Goal: Task Accomplishment & Management: Use online tool/utility

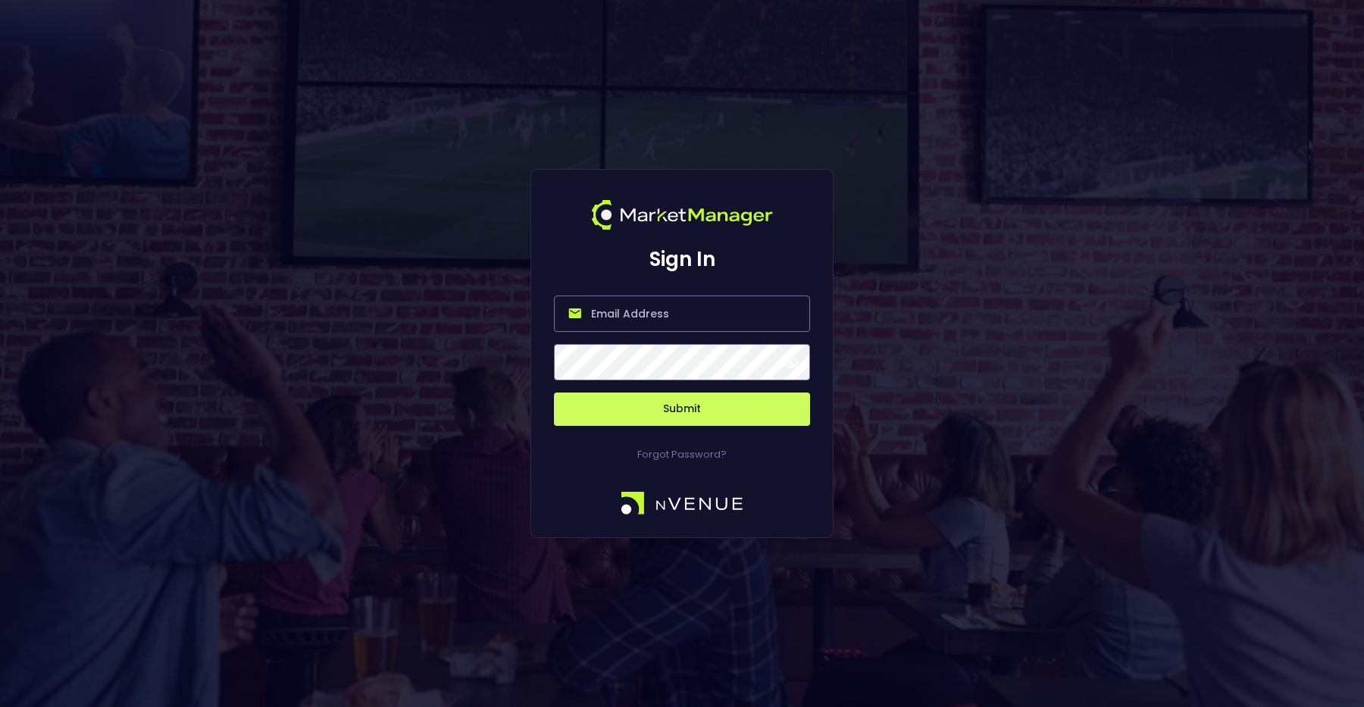
click at [643, 321] on input "email" at bounding box center [682, 314] width 256 height 36
click at [647, 312] on input "email" at bounding box center [682, 314] width 256 height 36
type input "matthew@nvenue.com"
click at [685, 415] on button "Submit" at bounding box center [682, 409] width 256 height 33
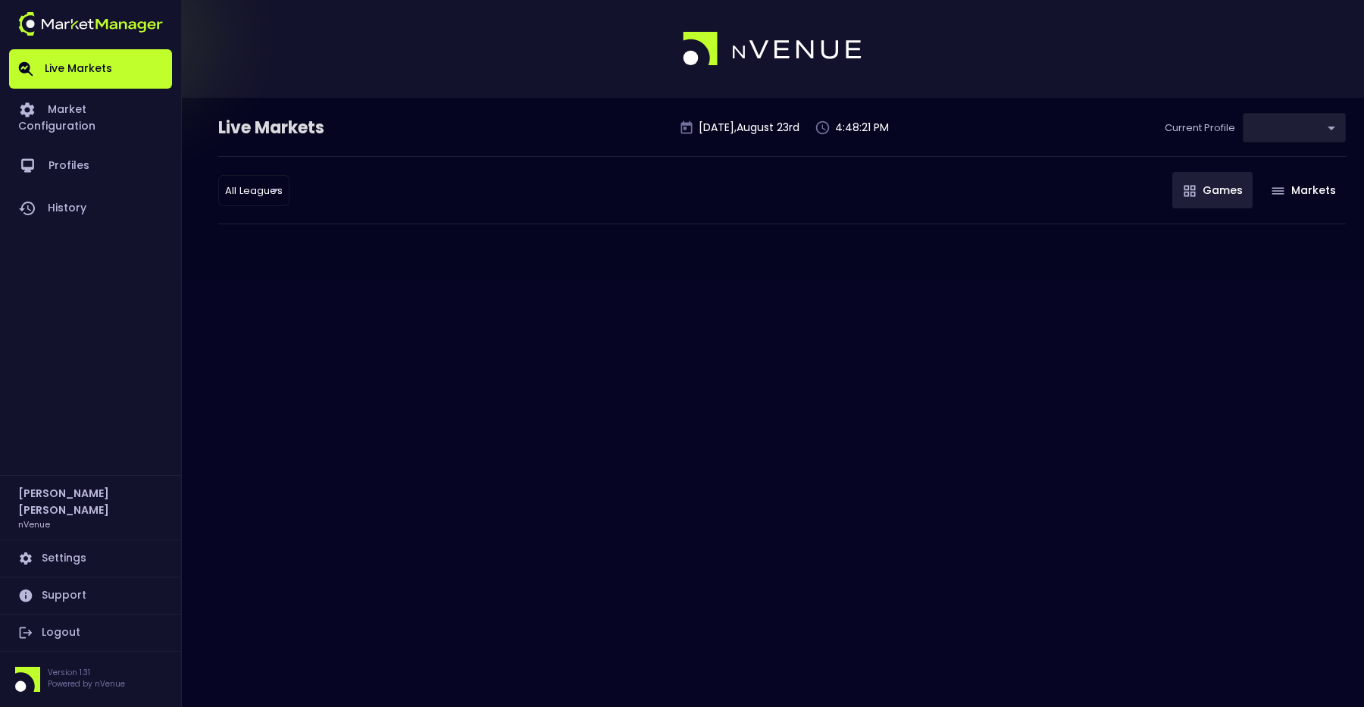
type input "0d810fa5-e353-4d9c-b11d-31f095cae871"
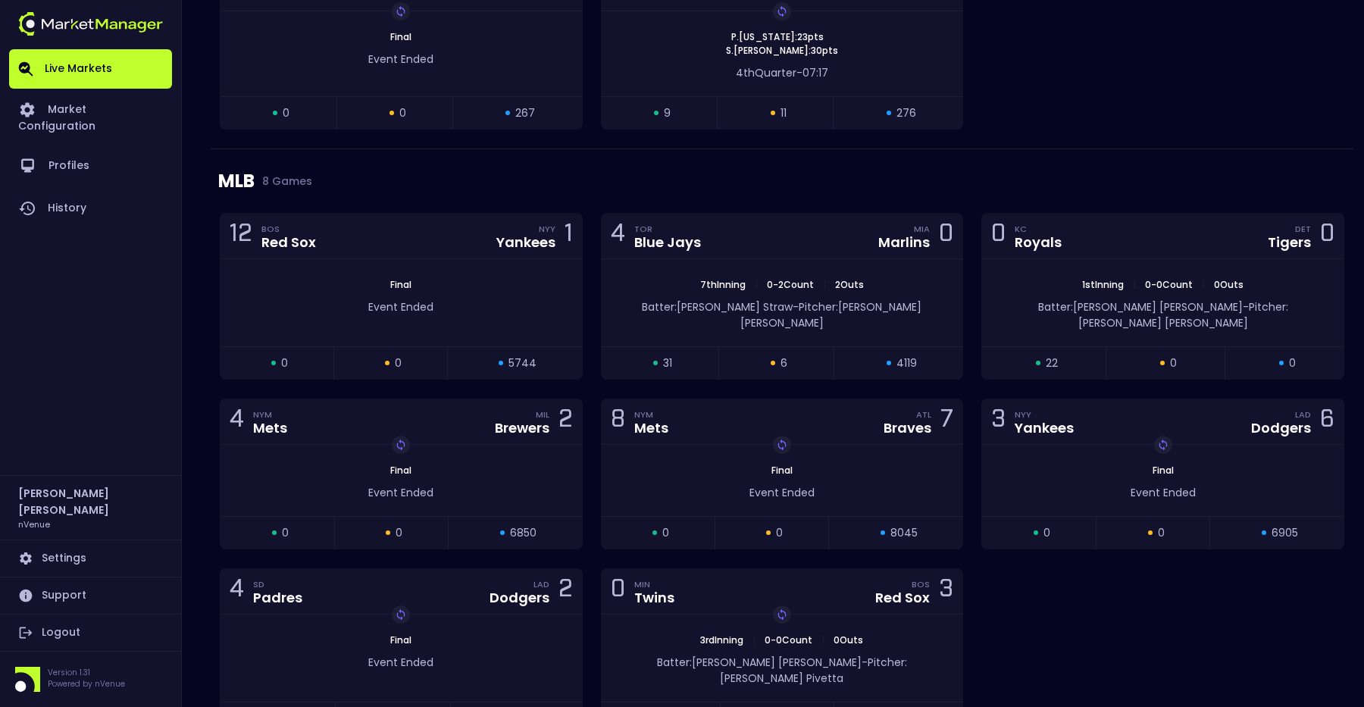
scroll to position [2736, 0]
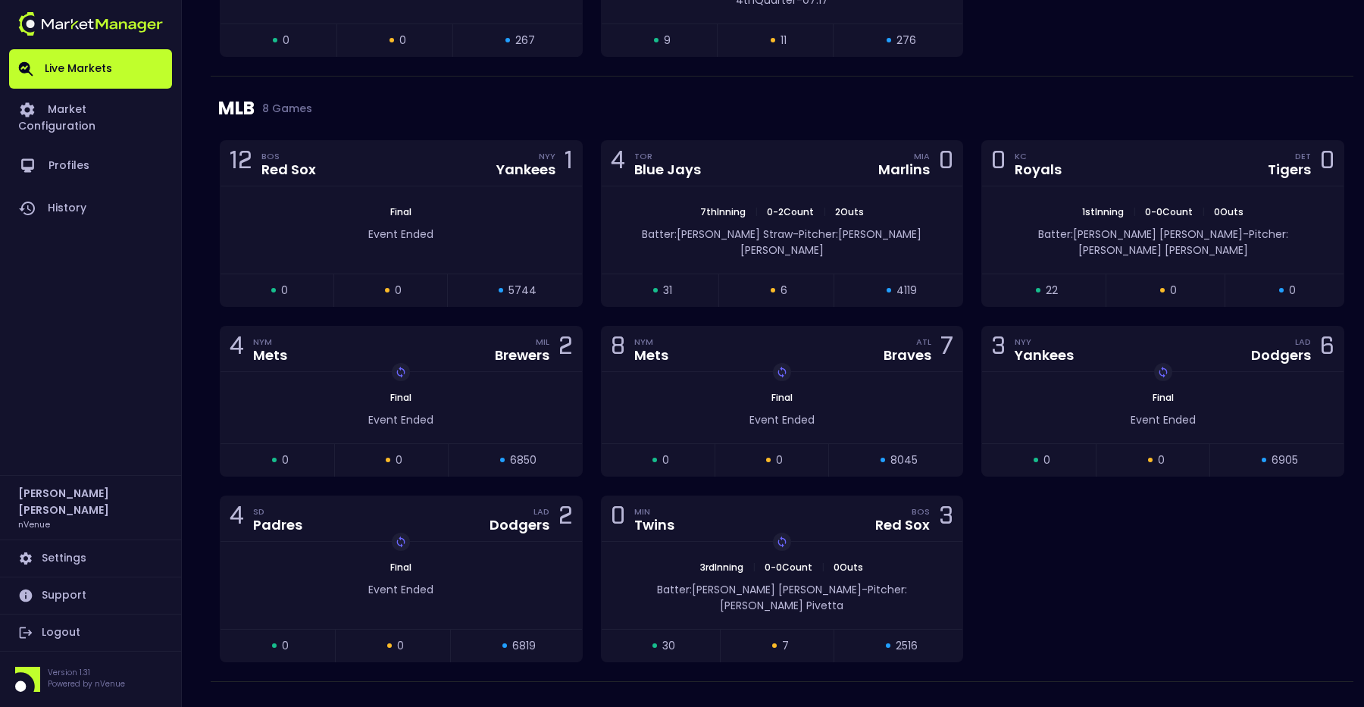
click at [111, 62] on link "Live Markets" at bounding box center [90, 68] width 163 height 39
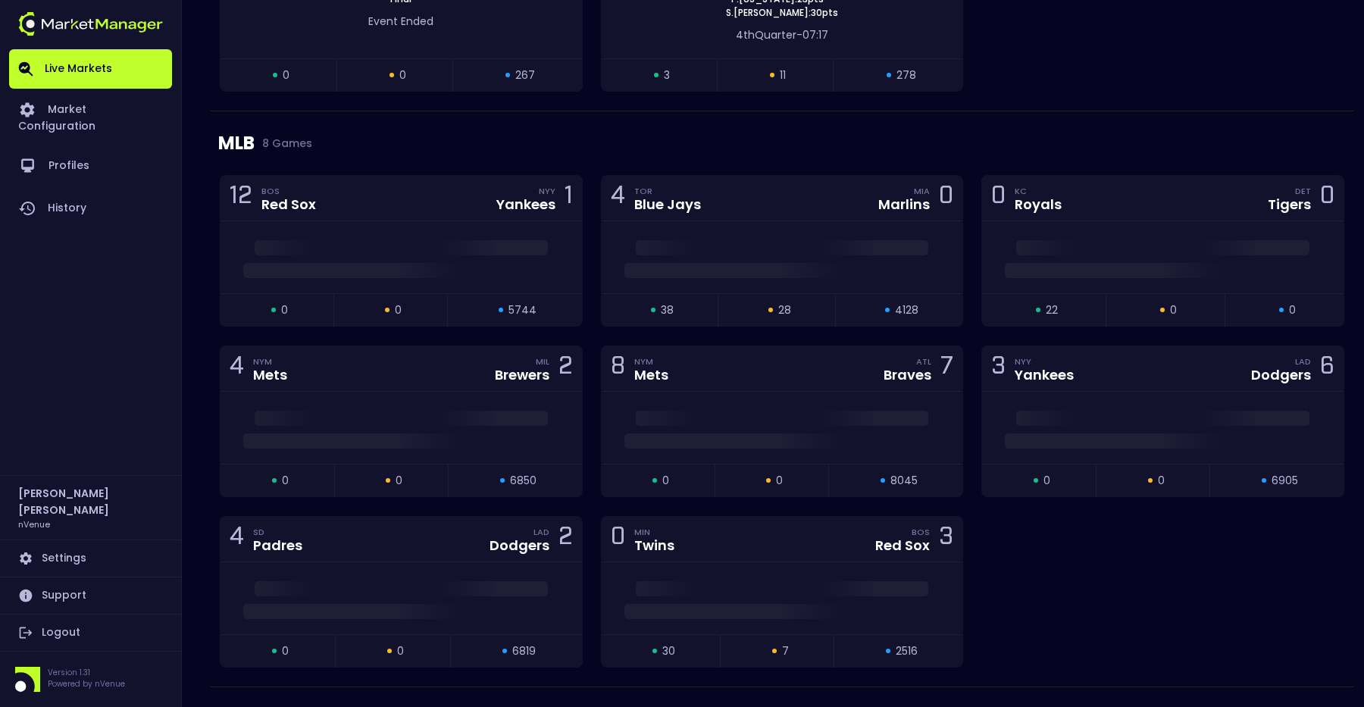
scroll to position [2629, 0]
click at [64, 190] on link "History" at bounding box center [90, 208] width 163 height 42
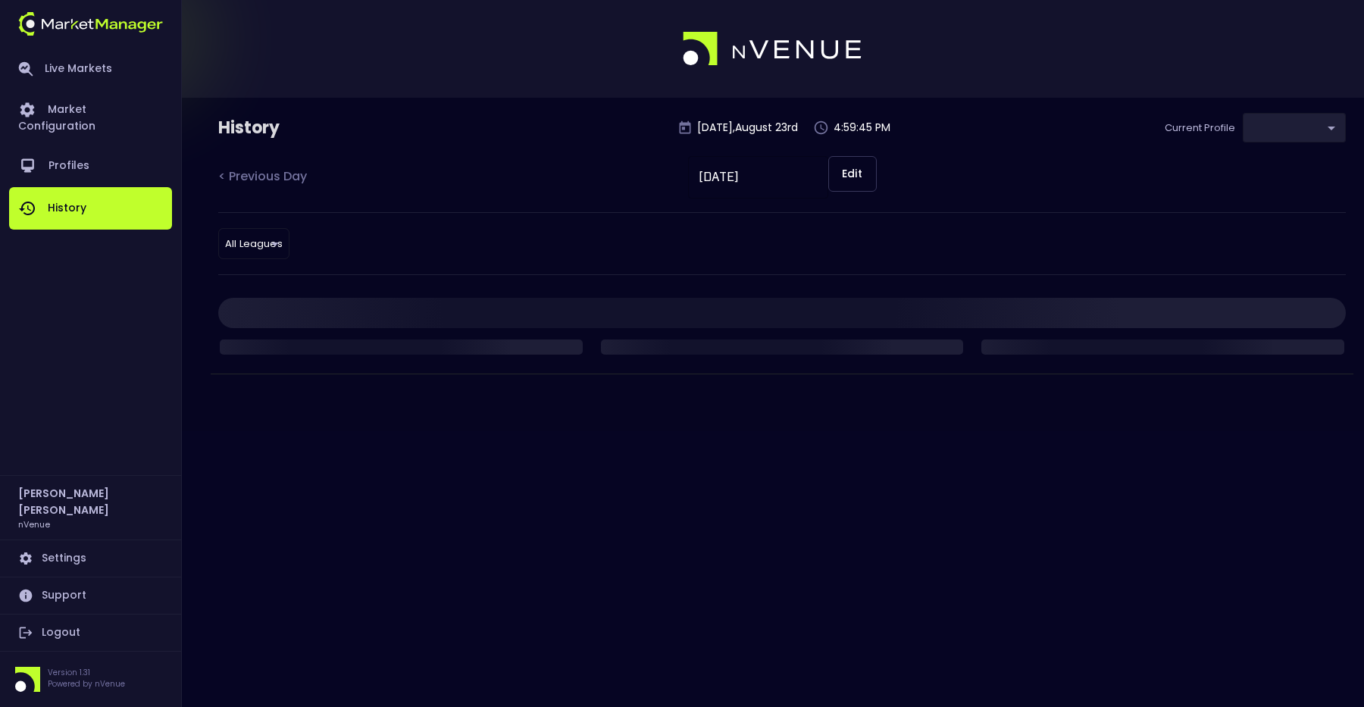
type input "0d810fa5-e353-4d9c-b11d-31f095cae871"
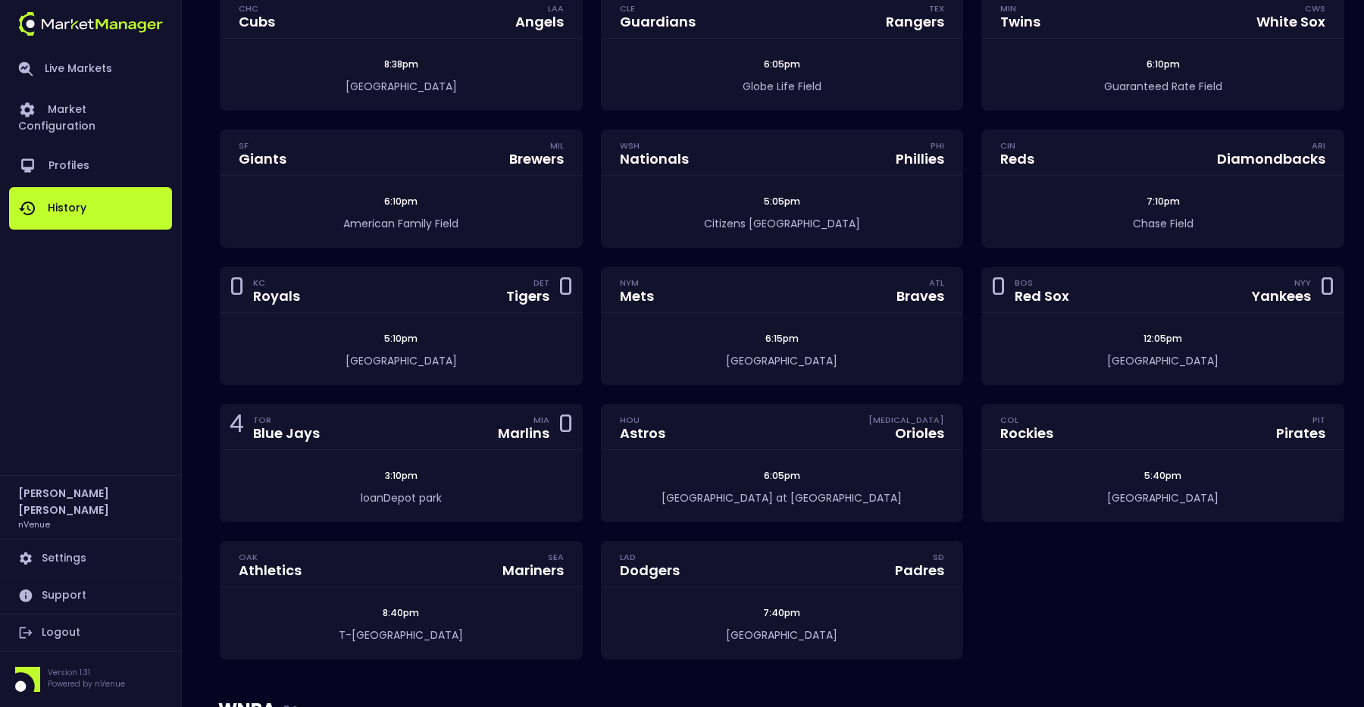
scroll to position [540, 0]
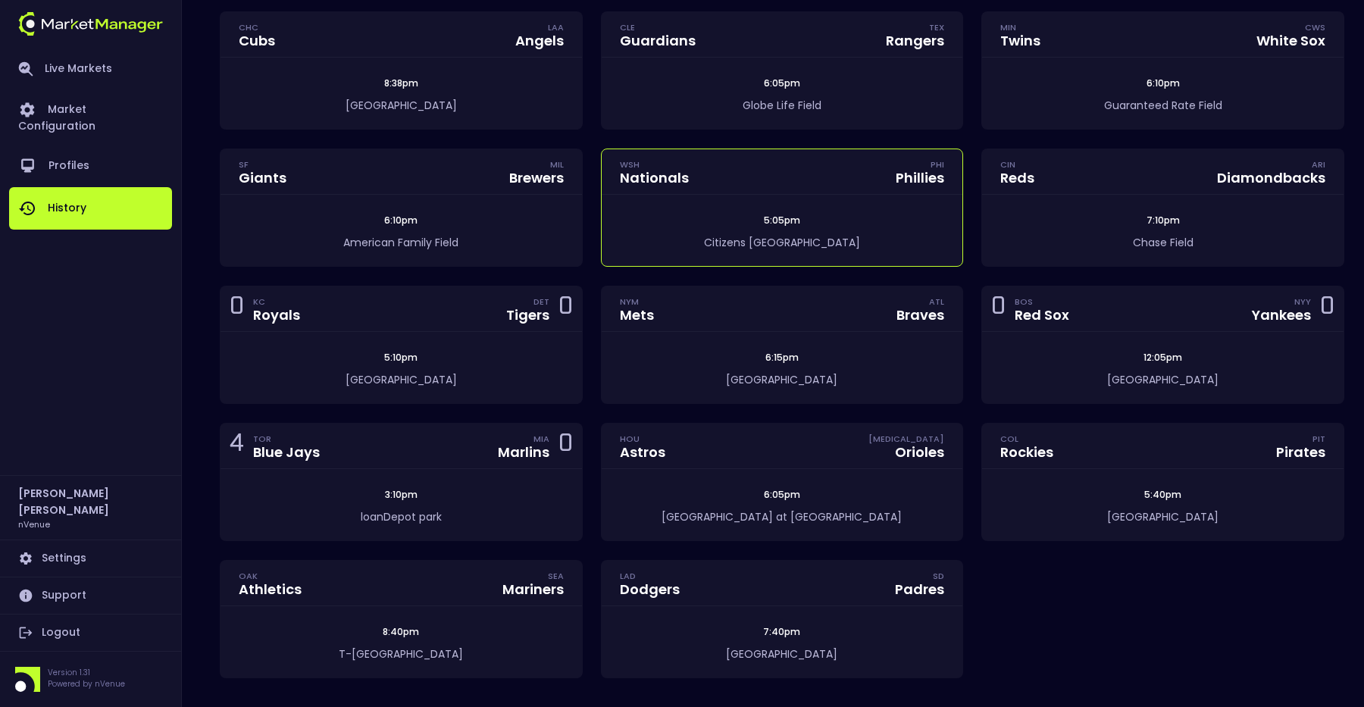
click at [712, 224] on div "5:05pm" at bounding box center [783, 221] width 362 height 14
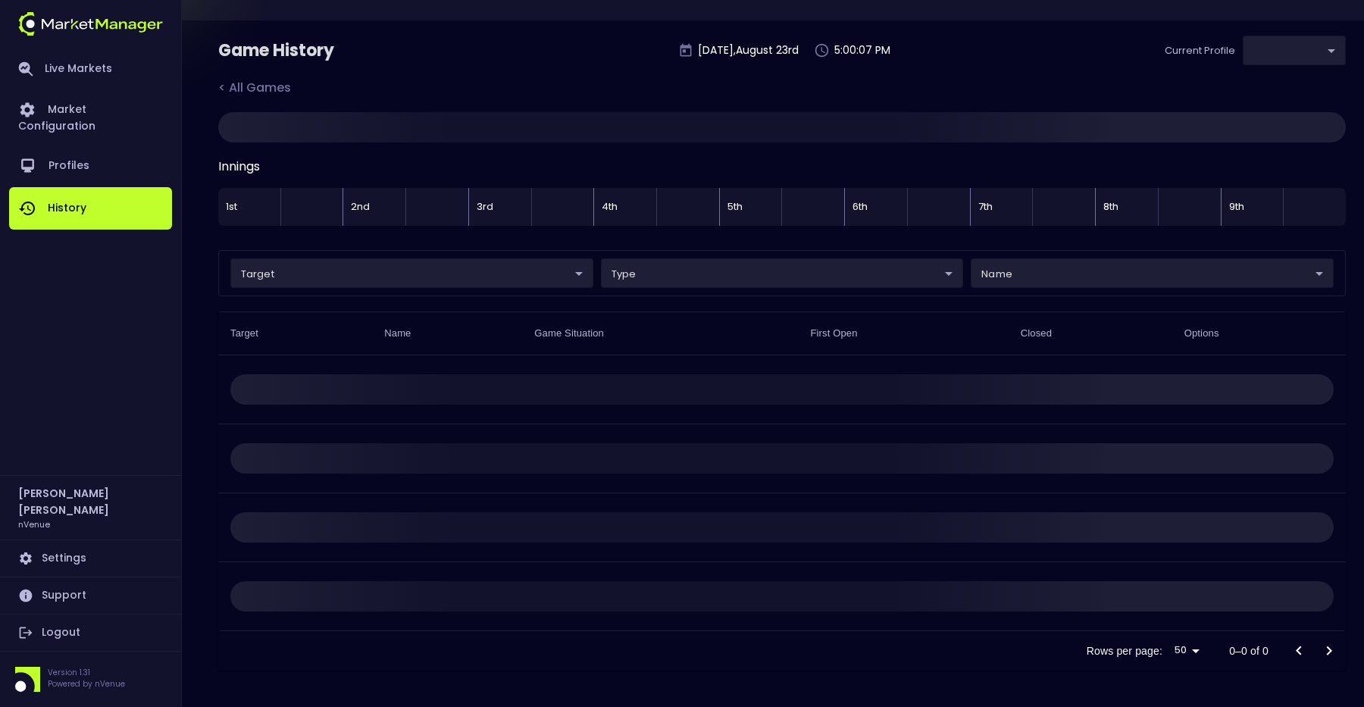
scroll to position [24, 0]
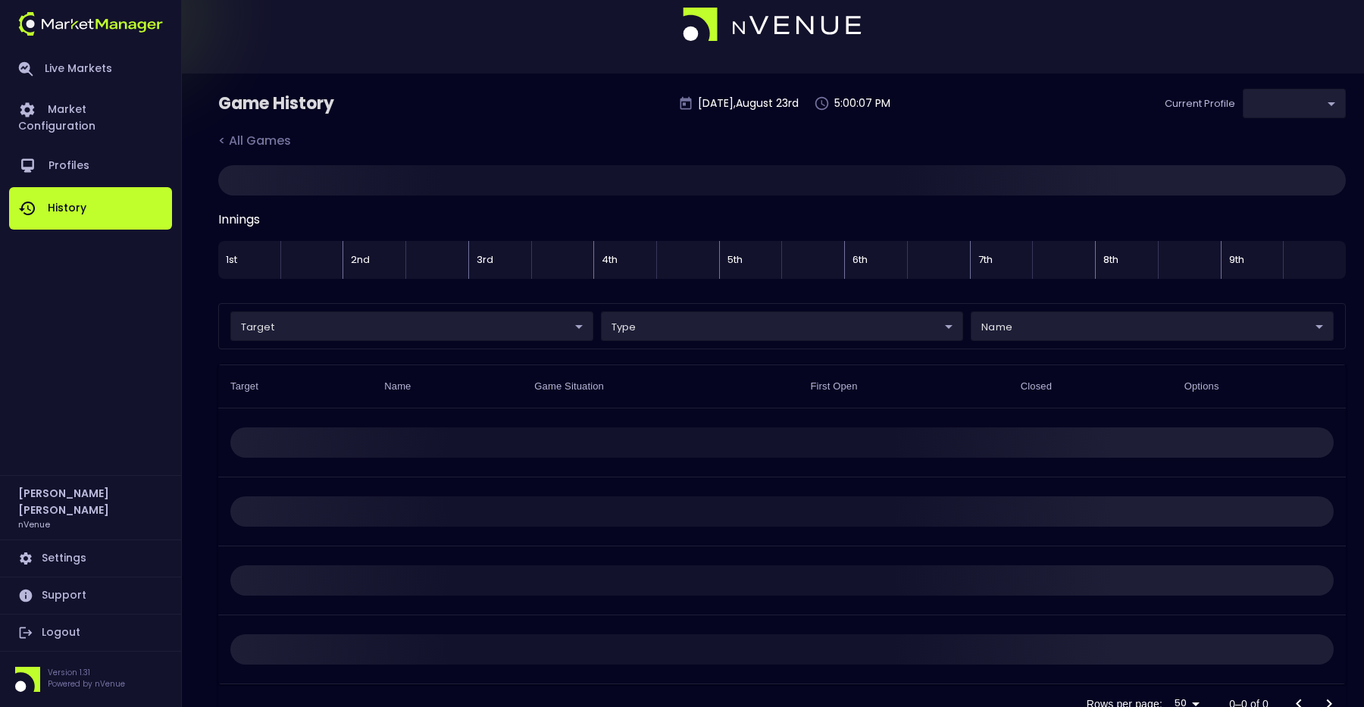
type input "0d810fa5-e353-4d9c-b11d-31f095cae871"
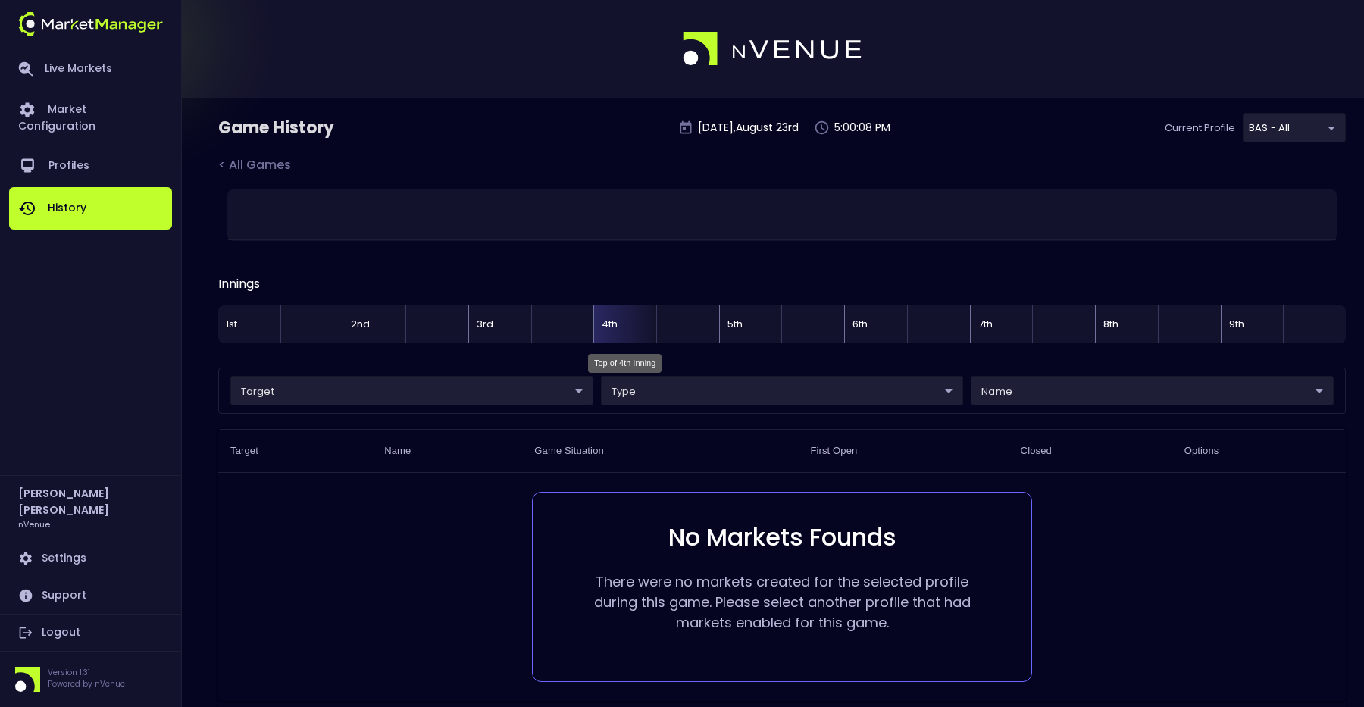
scroll to position [70, 0]
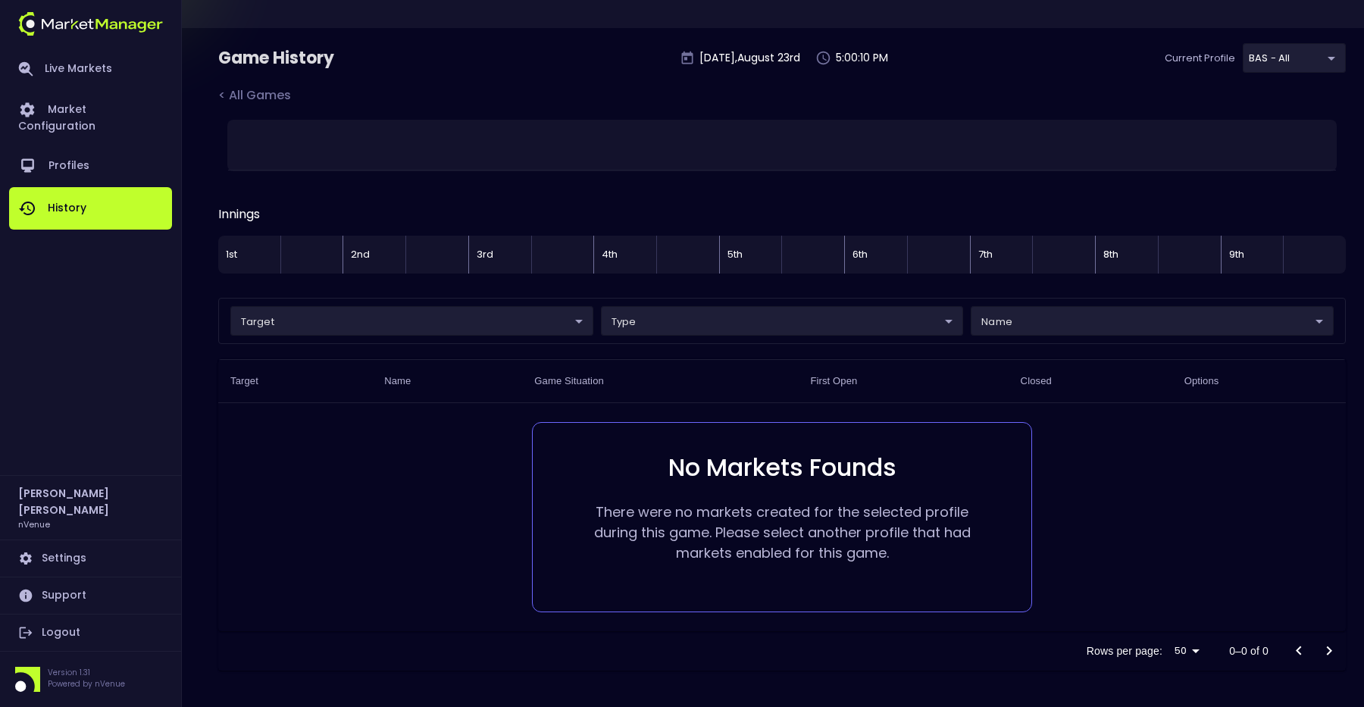
click at [506, 323] on body "Live Markets Market Configuration Profiles History [PERSON_NAME] nVenue Setting…" at bounding box center [682, 318] width 1364 height 777
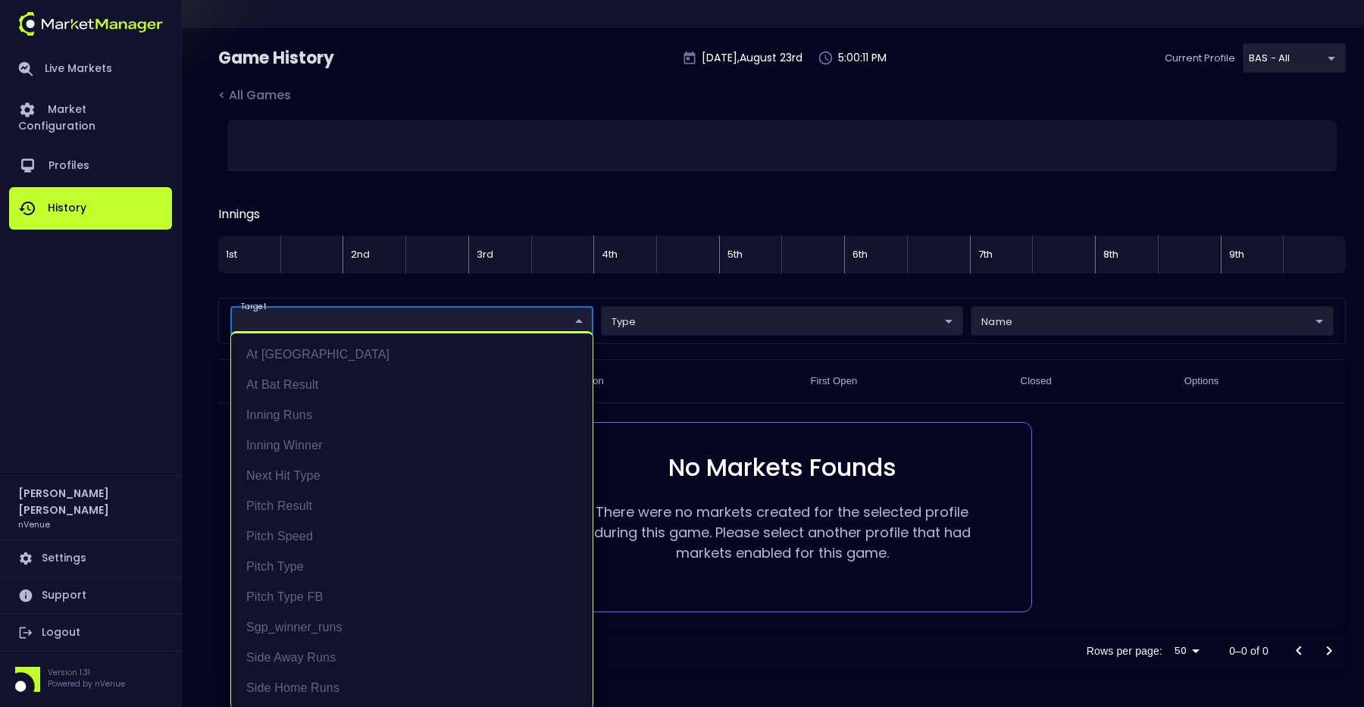
scroll to position [2, 0]
click at [494, 193] on div at bounding box center [682, 353] width 1364 height 707
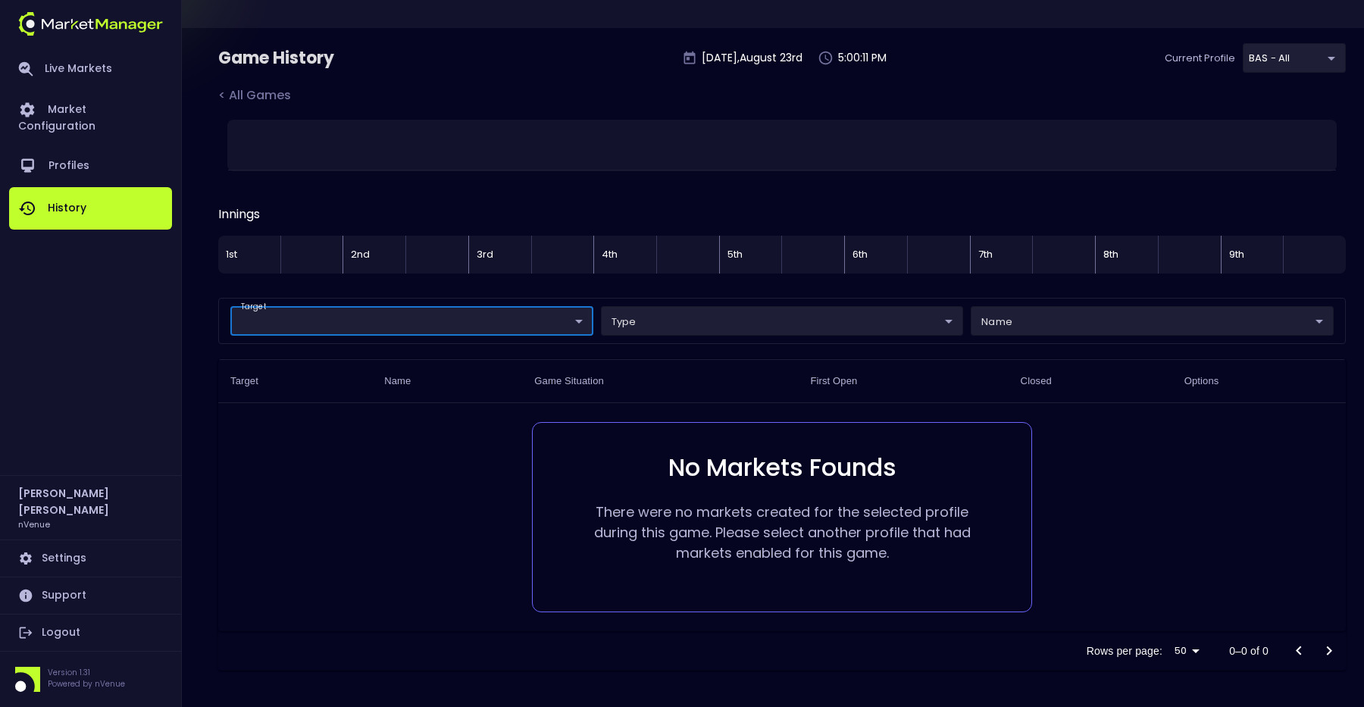
scroll to position [0, 0]
click at [114, 64] on link "Live Markets" at bounding box center [90, 68] width 163 height 39
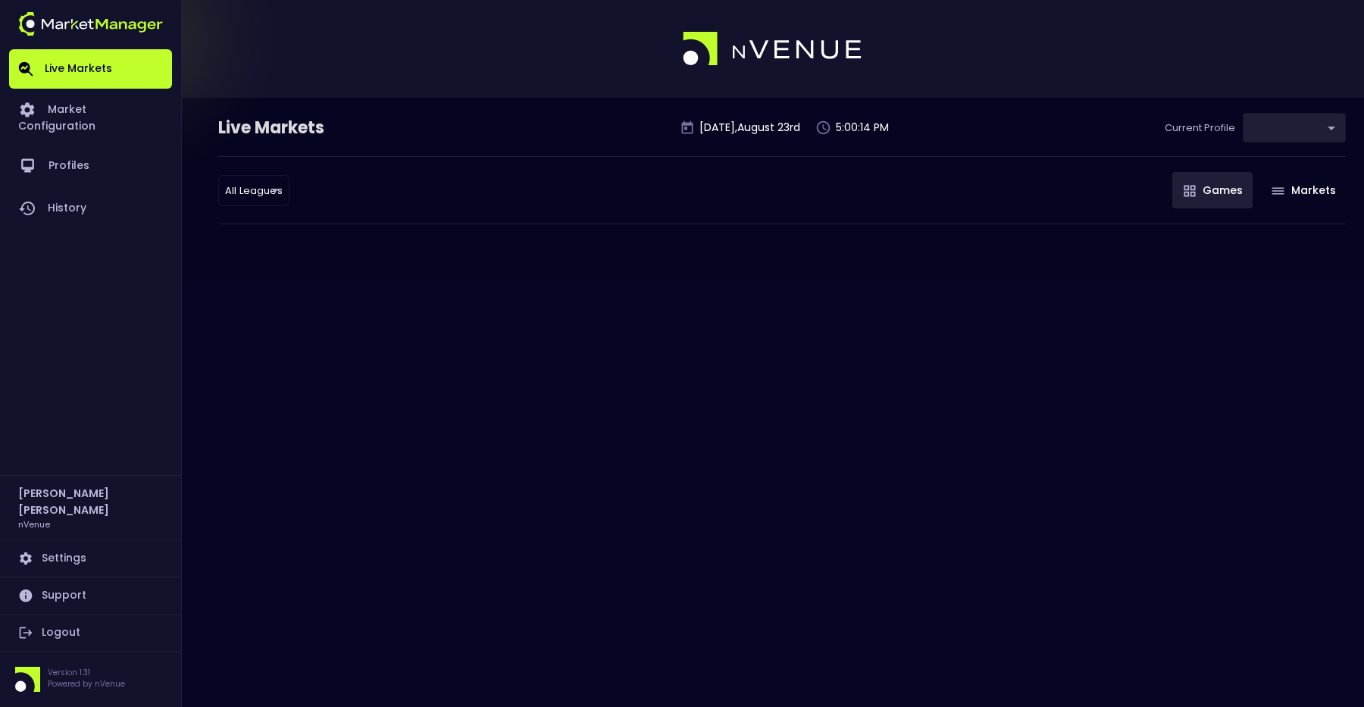
type input "0d810fa5-e353-4d9c-b11d-31f095cae871"
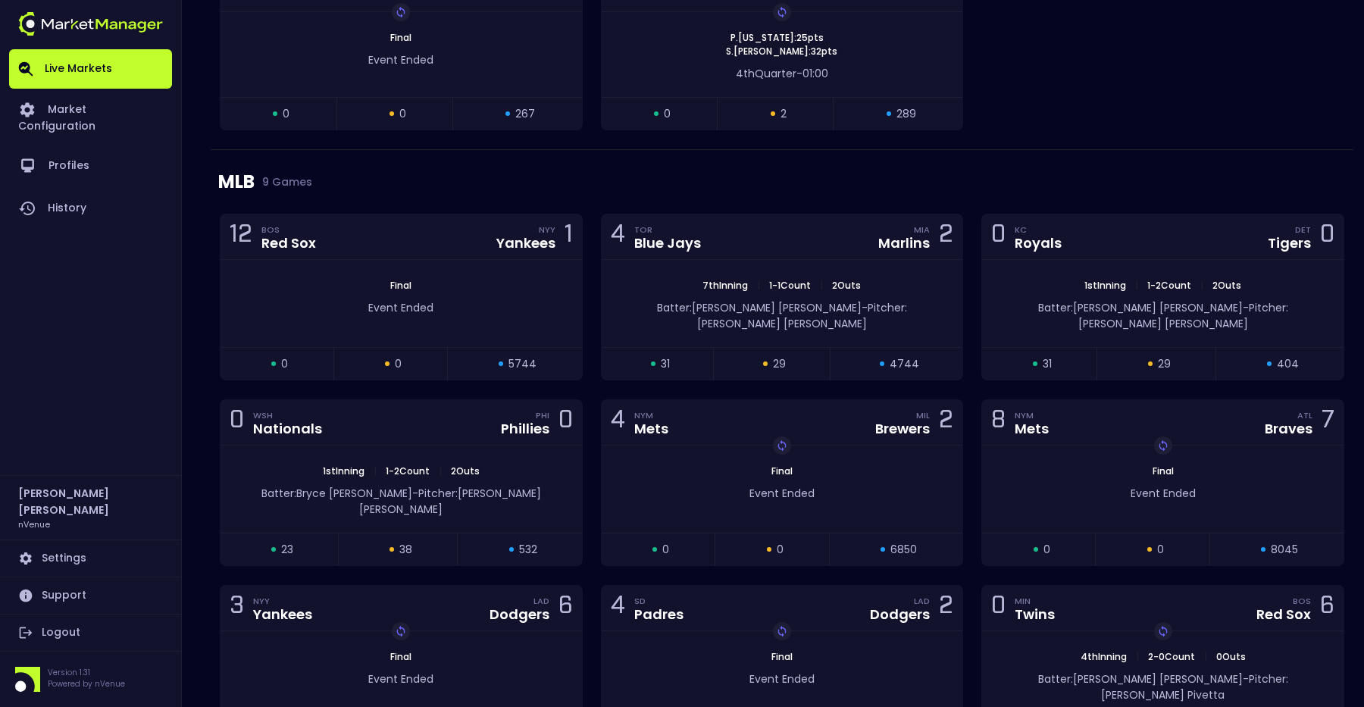
scroll to position [2653, 0]
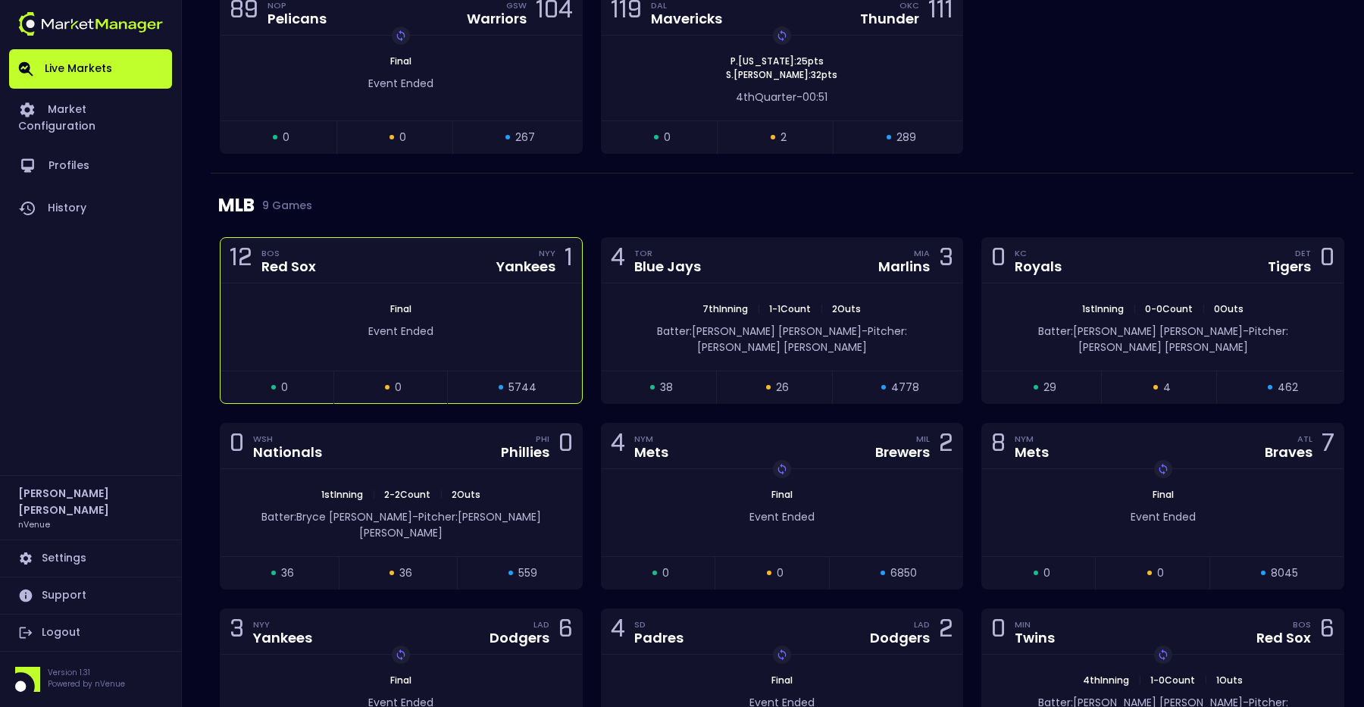
scroll to position [2667, 0]
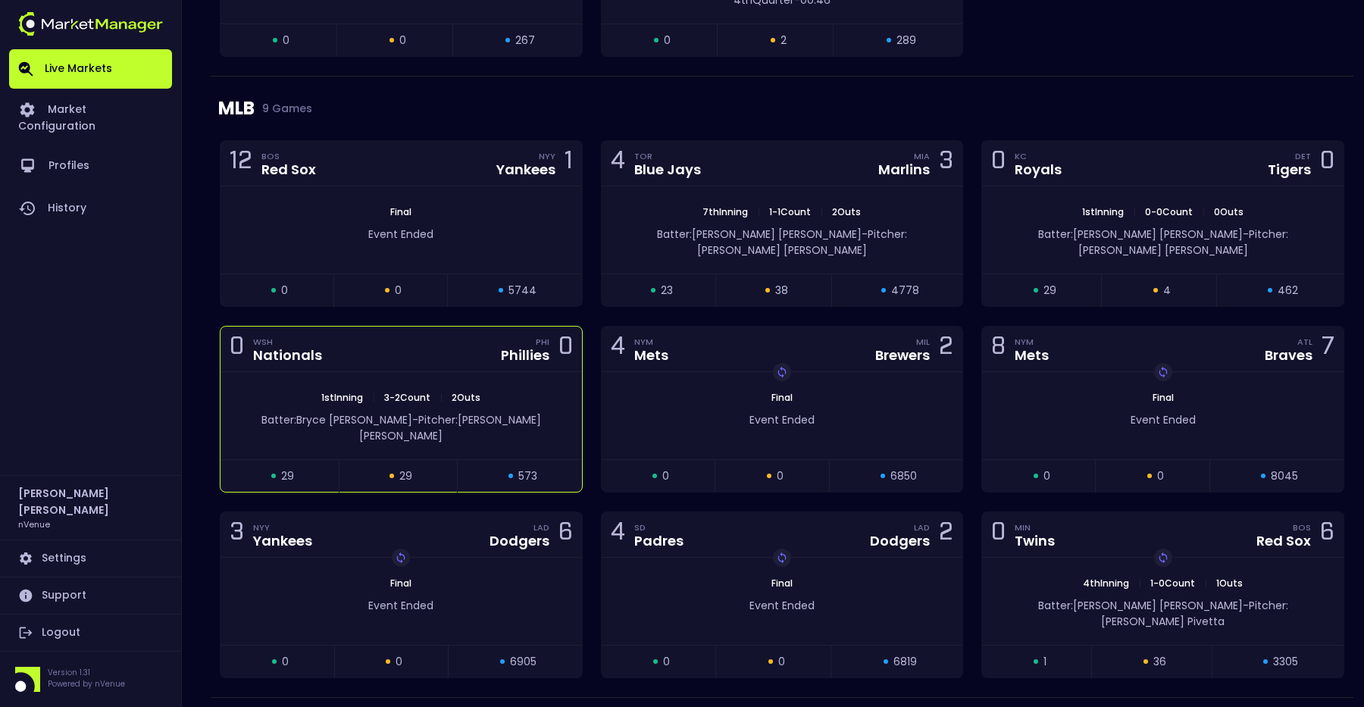
click at [475, 391] on span "2 Outs" at bounding box center [466, 397] width 38 height 13
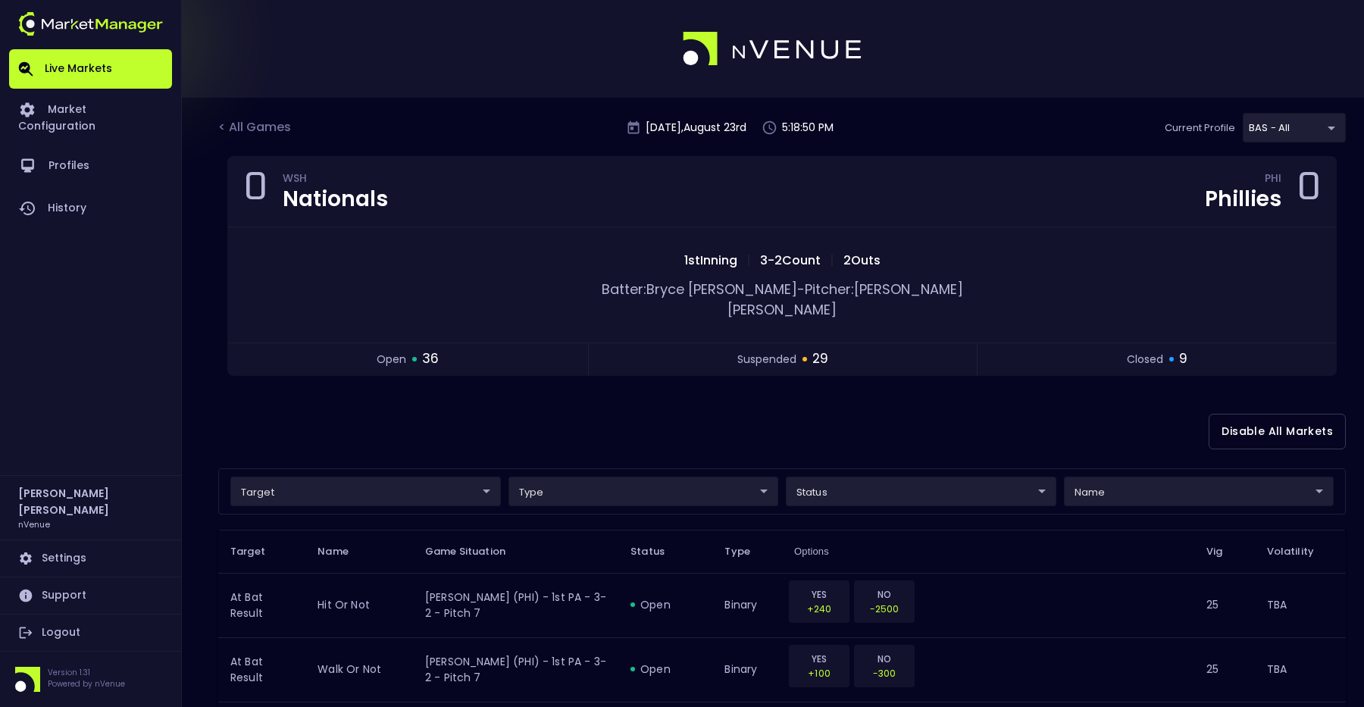
scroll to position [92, 0]
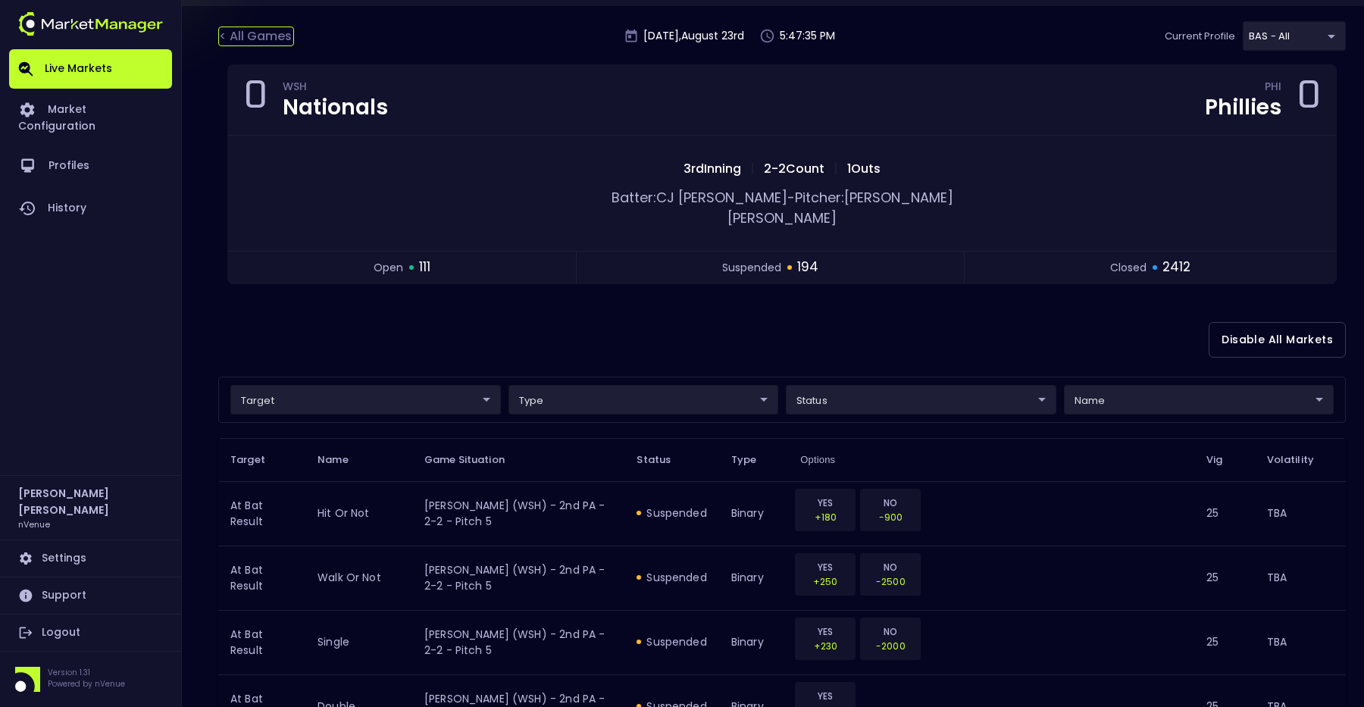
click at [255, 32] on div "< All Games" at bounding box center [256, 37] width 76 height 20
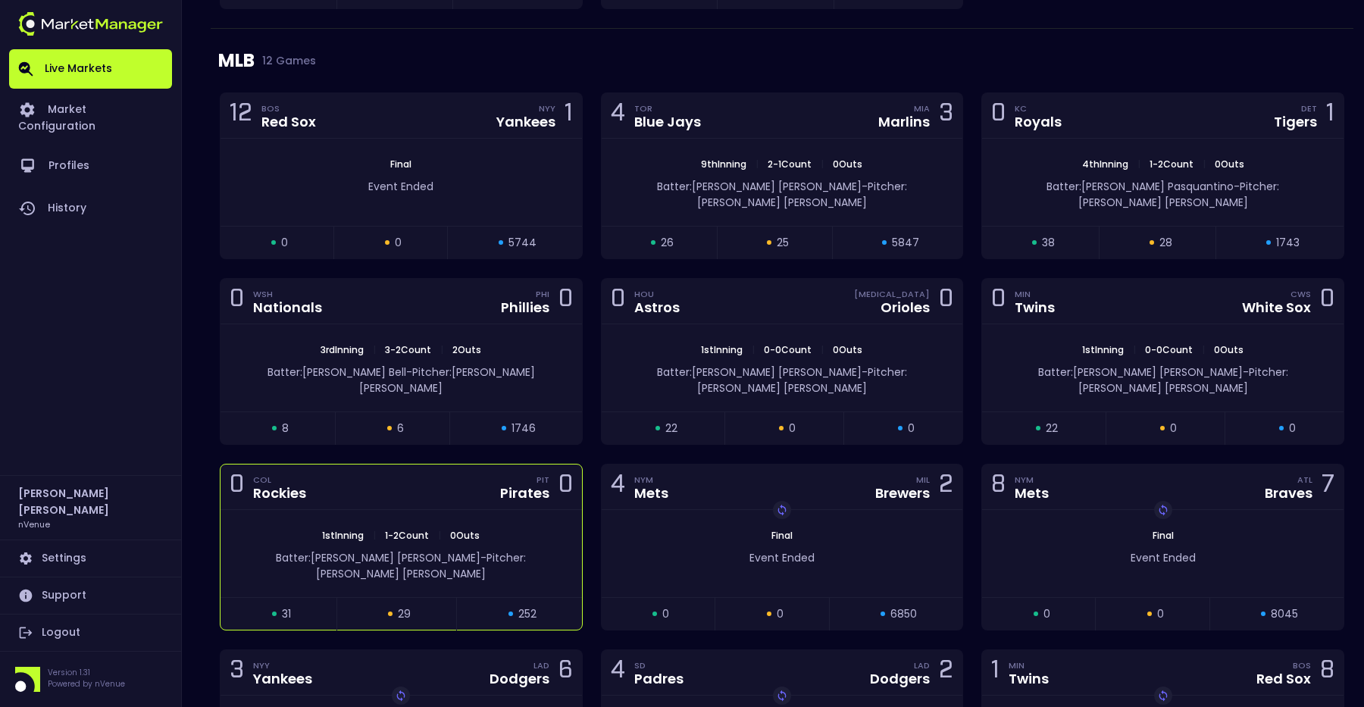
scroll to position [2875, 0]
